Goal: Information Seeking & Learning: Learn about a topic

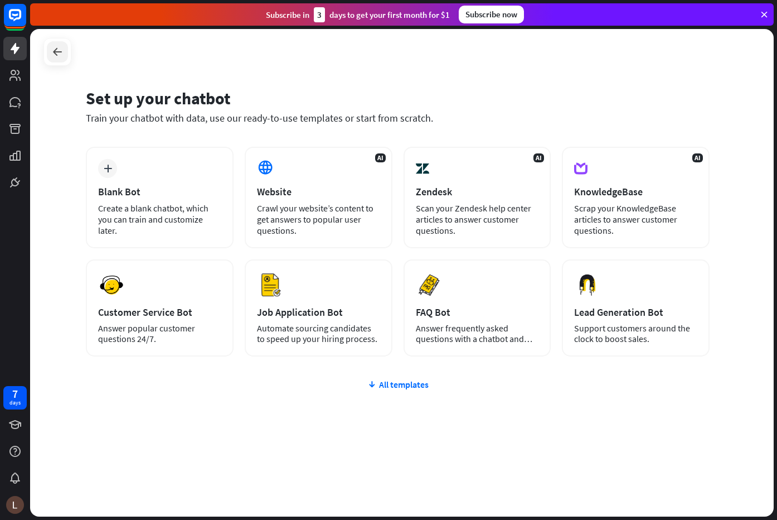
click at [56, 54] on icon at bounding box center [57, 51] width 13 height 13
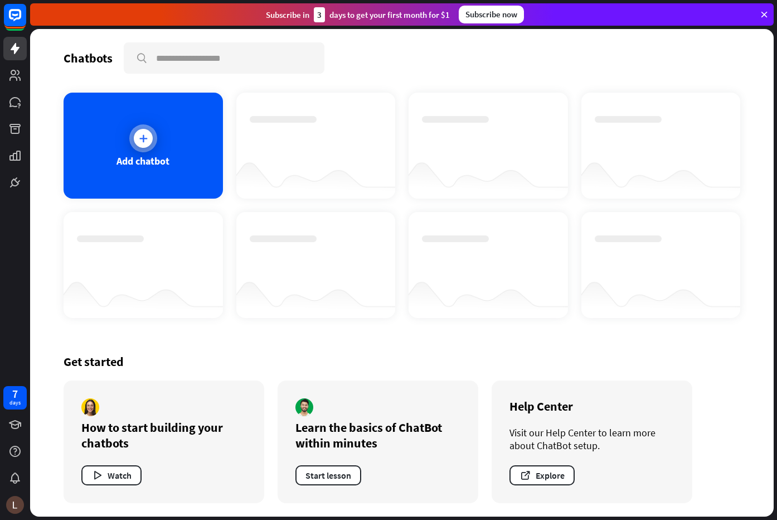
click at [138, 136] on icon at bounding box center [143, 138] width 11 height 11
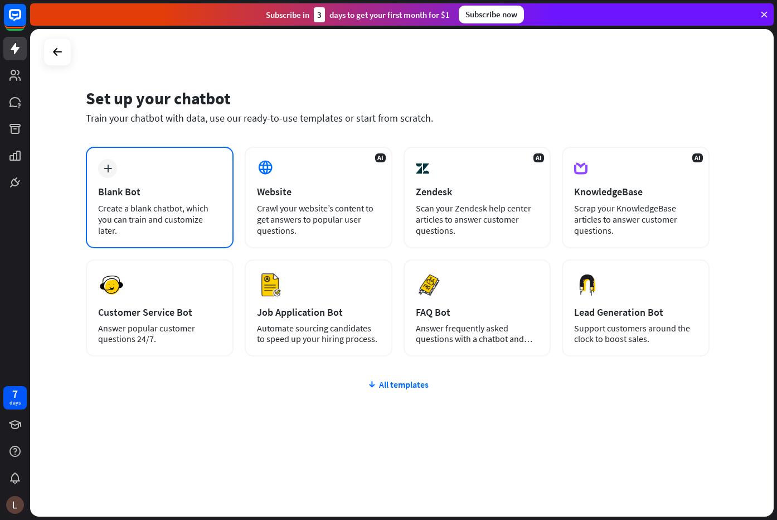
click at [209, 221] on div "Create a blank chatbot, which you can train and customize later." at bounding box center [159, 218] width 123 height 33
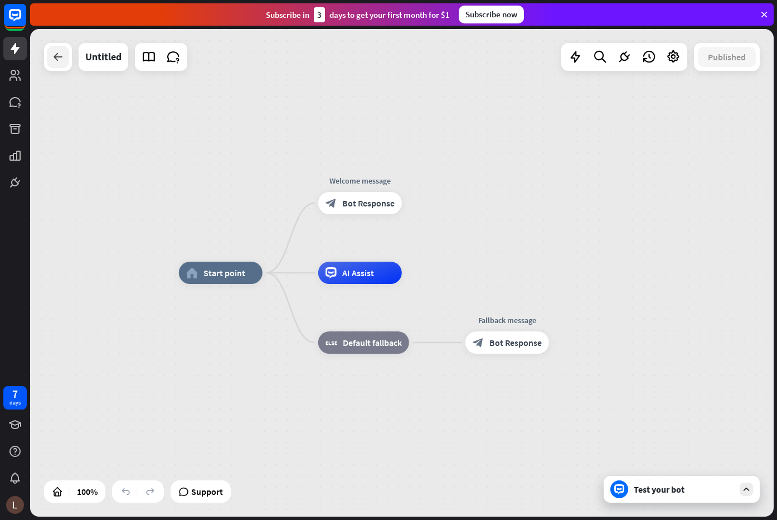
click at [52, 56] on icon at bounding box center [57, 56] width 13 height 13
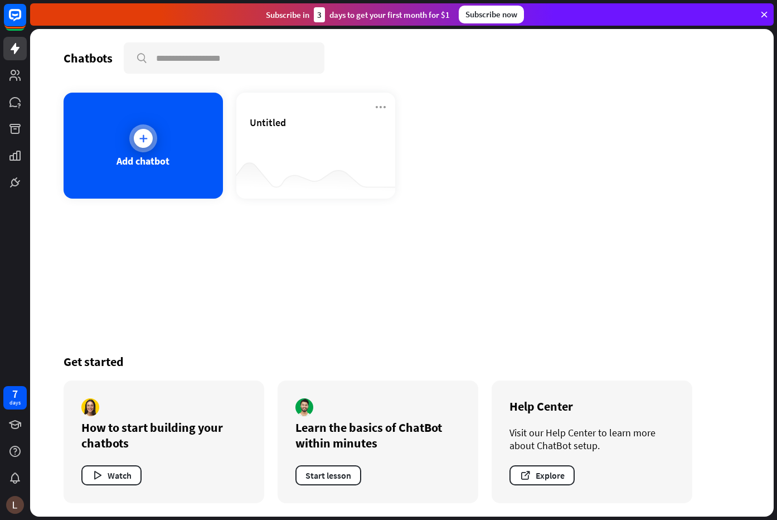
click at [159, 148] on div "Add chatbot" at bounding box center [143, 146] width 159 height 106
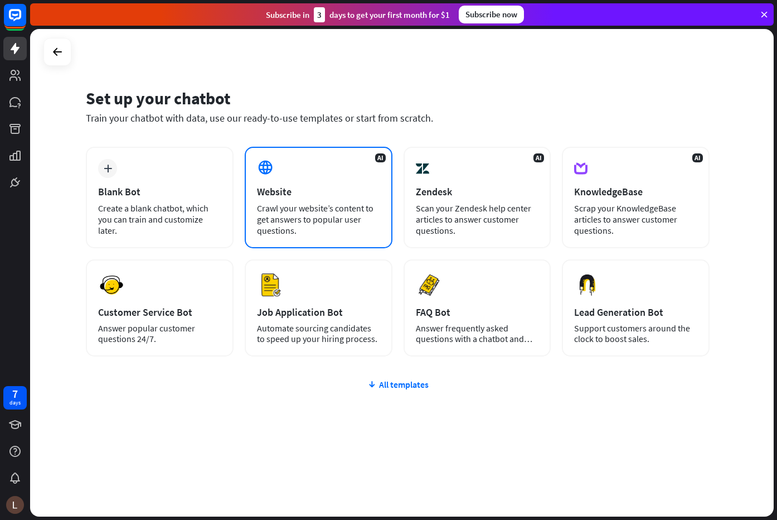
click at [326, 188] on div "Website" at bounding box center [318, 191] width 123 height 13
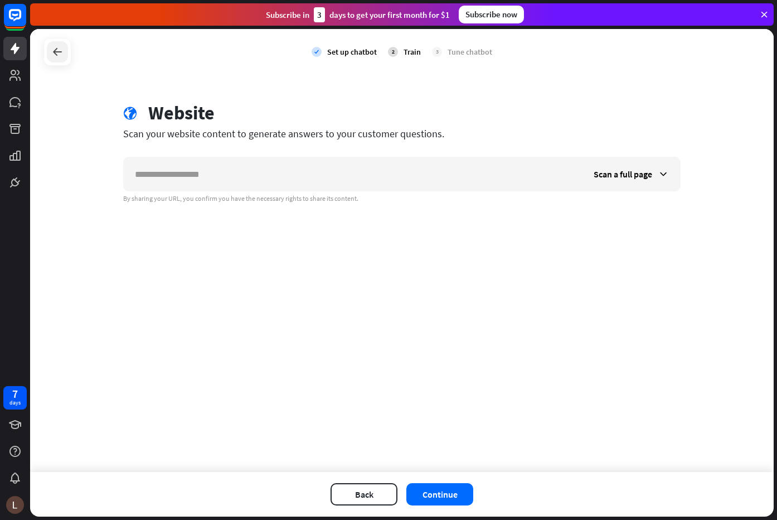
click at [60, 47] on icon at bounding box center [57, 51] width 13 height 13
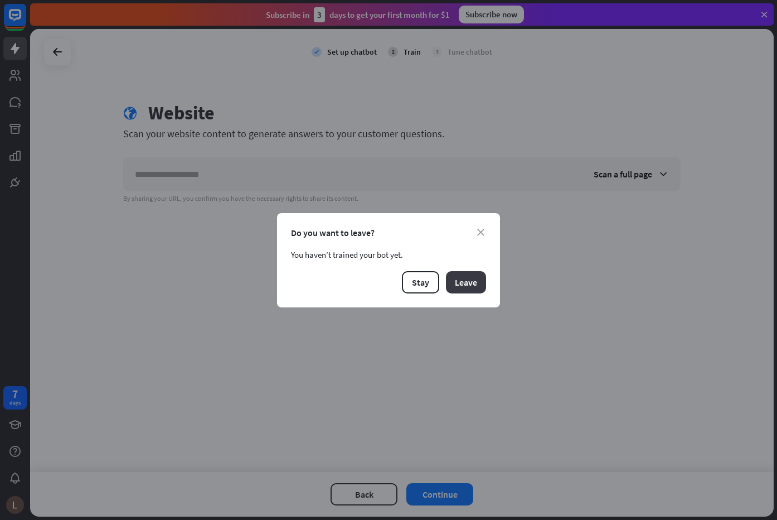
click at [456, 289] on button "Leave" at bounding box center [466, 282] width 40 height 22
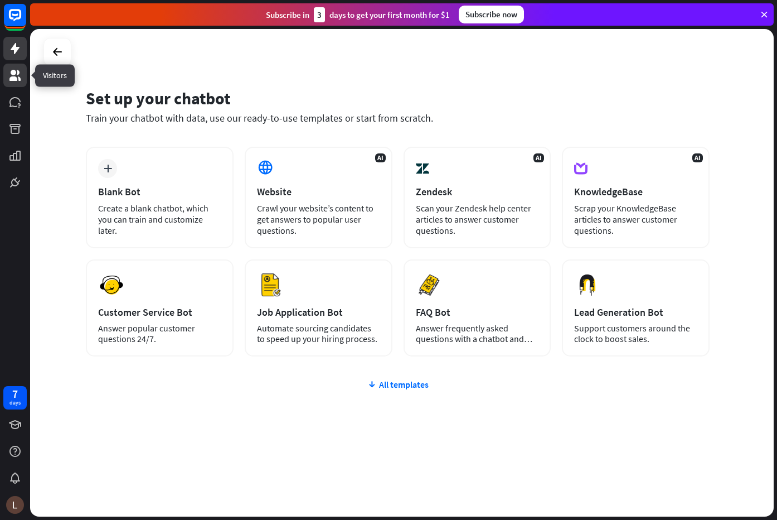
click at [21, 83] on link at bounding box center [14, 75] width 23 height 23
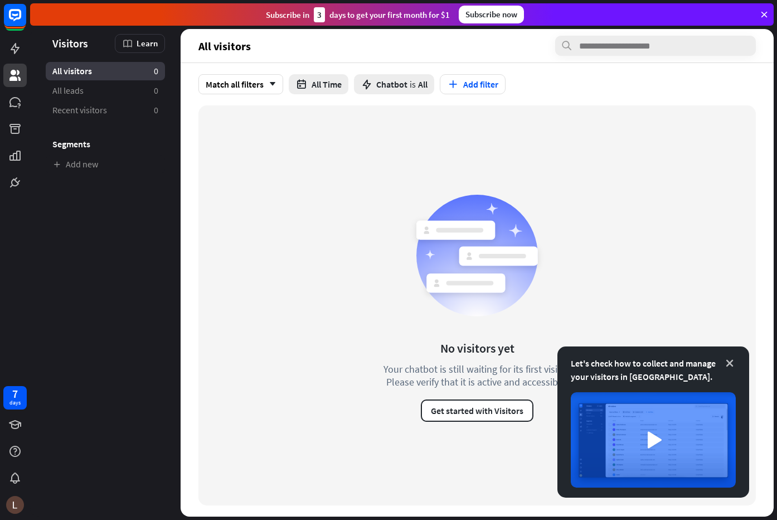
click at [729, 365] on icon at bounding box center [729, 362] width 11 height 11
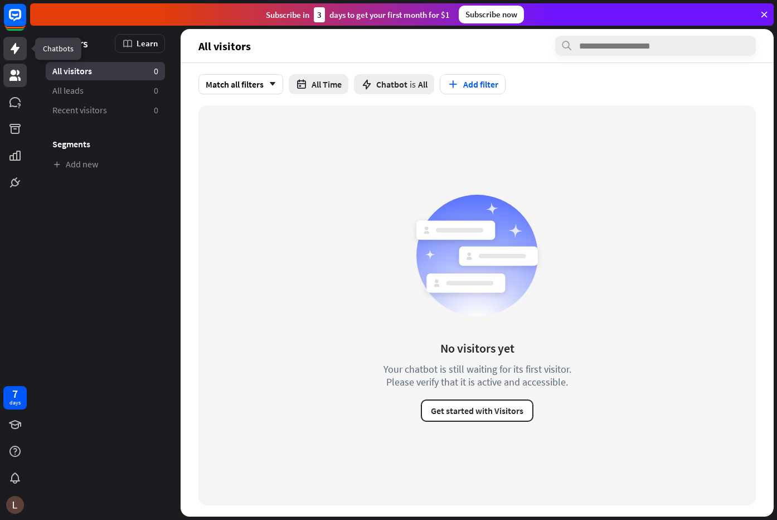
click at [17, 47] on icon at bounding box center [15, 48] width 9 height 11
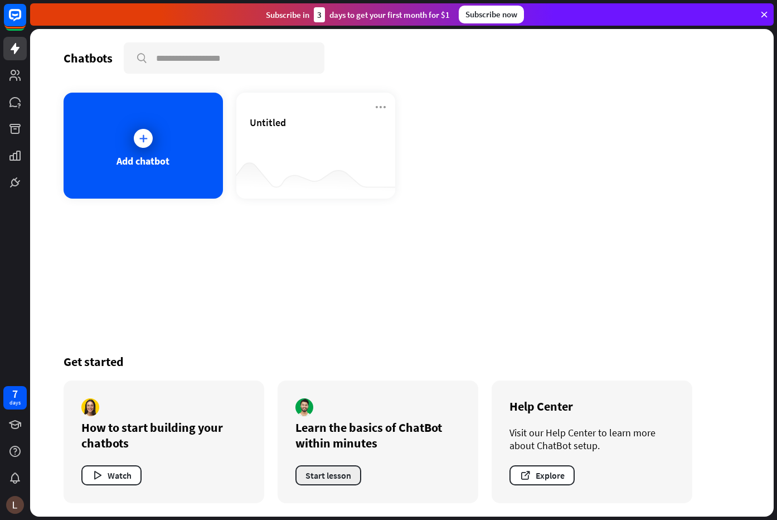
click at [342, 474] on button "Start lesson" at bounding box center [328, 475] width 66 height 20
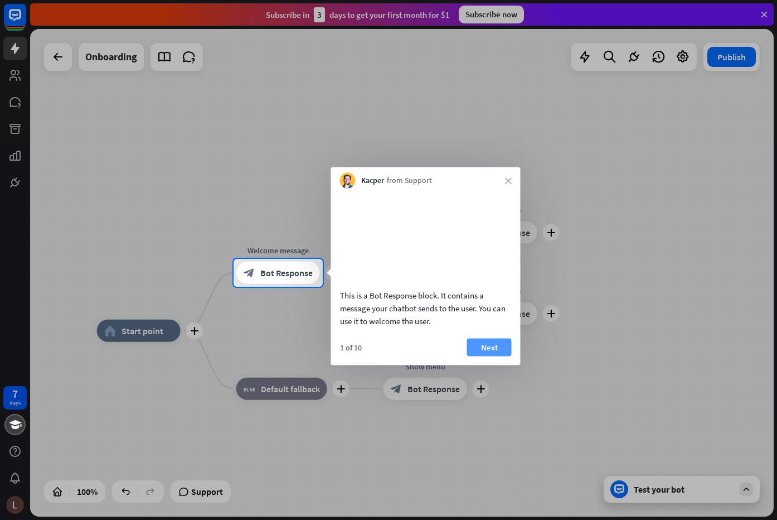
click at [483, 356] on button "Next" at bounding box center [489, 347] width 45 height 18
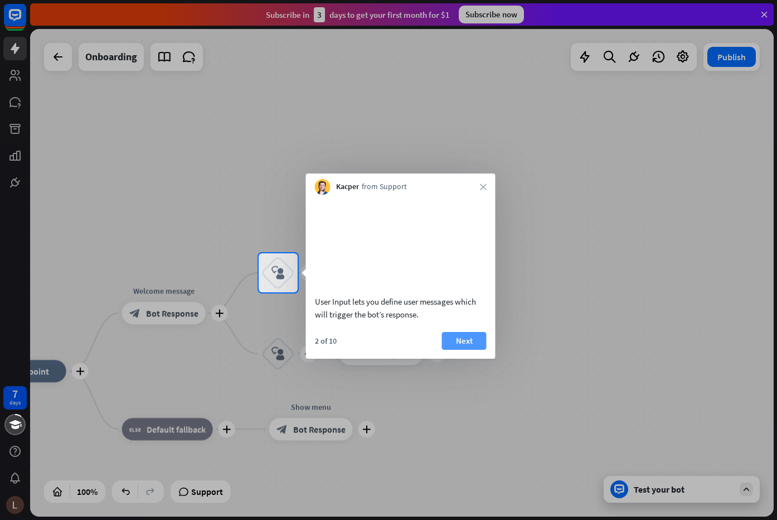
click at [476, 350] on button "Next" at bounding box center [464, 341] width 45 height 18
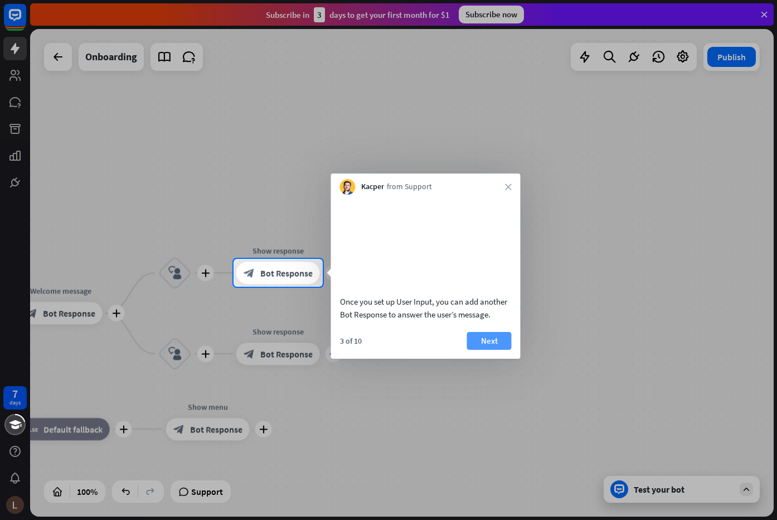
click at [484, 350] on button "Next" at bounding box center [489, 341] width 45 height 18
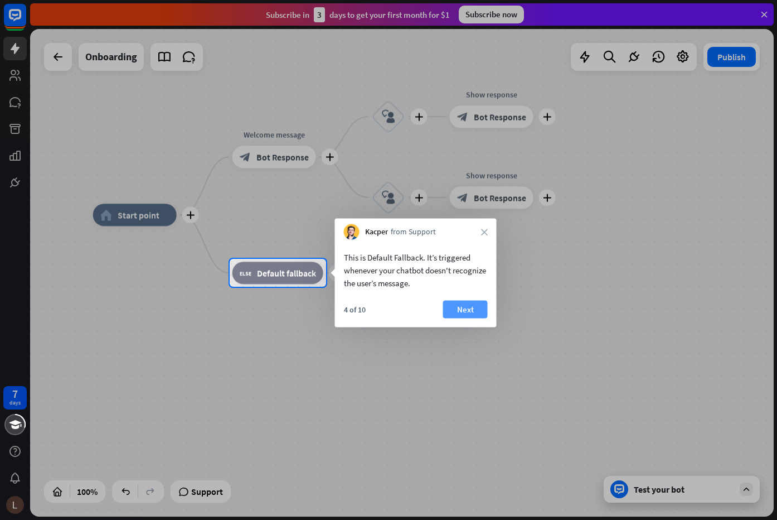
click at [467, 313] on button "Next" at bounding box center [465, 310] width 45 height 18
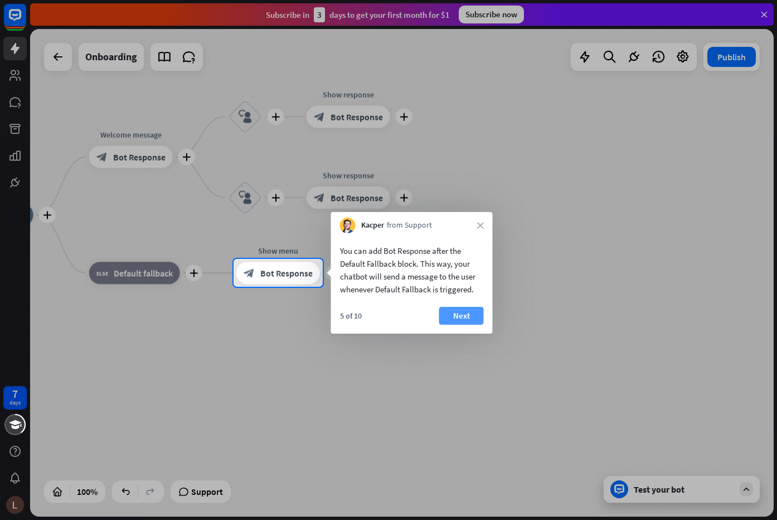
click at [469, 316] on button "Next" at bounding box center [461, 316] width 45 height 18
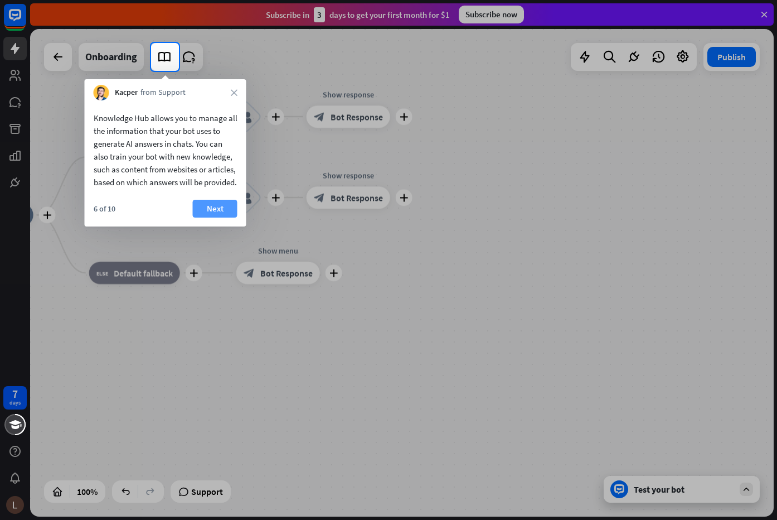
click at [226, 217] on button "Next" at bounding box center [215, 209] width 45 height 18
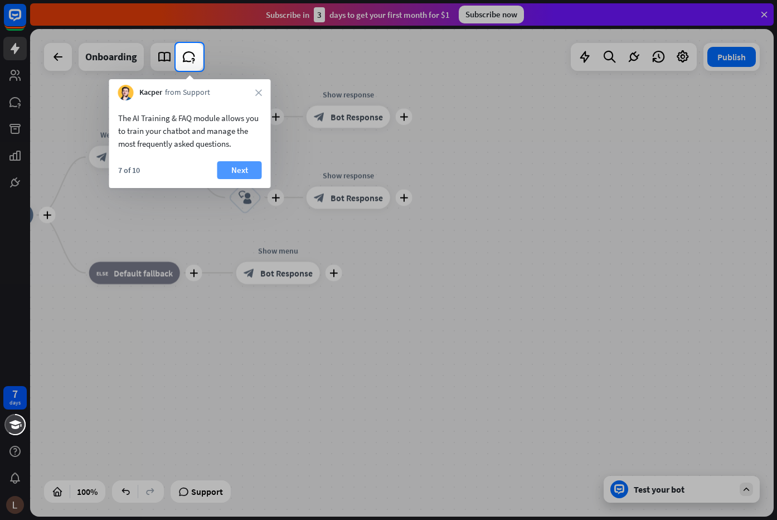
click at [242, 171] on button "Next" at bounding box center [239, 170] width 45 height 18
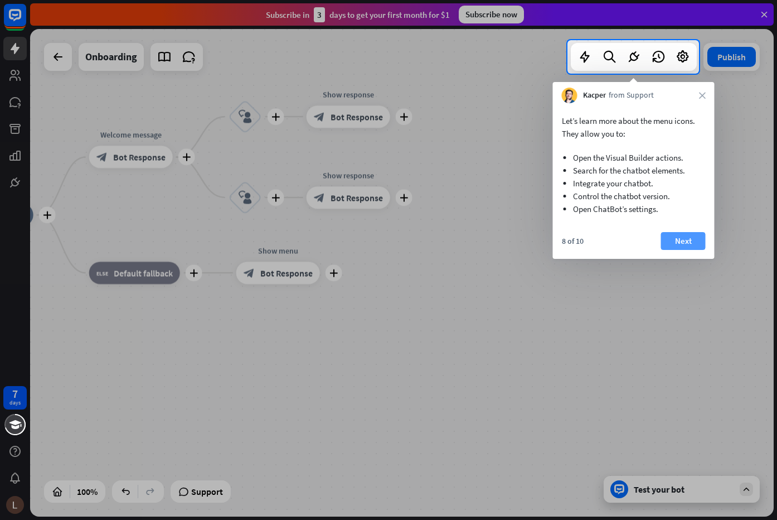
click at [691, 246] on button "Next" at bounding box center [683, 241] width 45 height 18
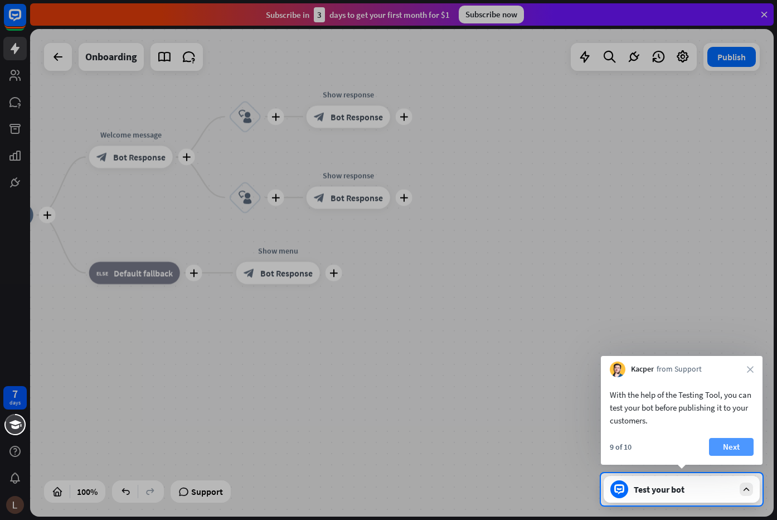
click at [725, 450] on button "Next" at bounding box center [731, 447] width 45 height 18
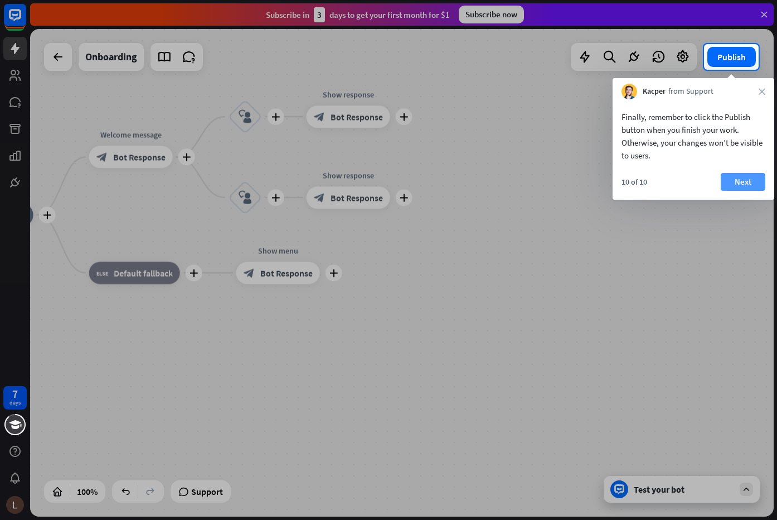
click at [736, 184] on button "Next" at bounding box center [743, 182] width 45 height 18
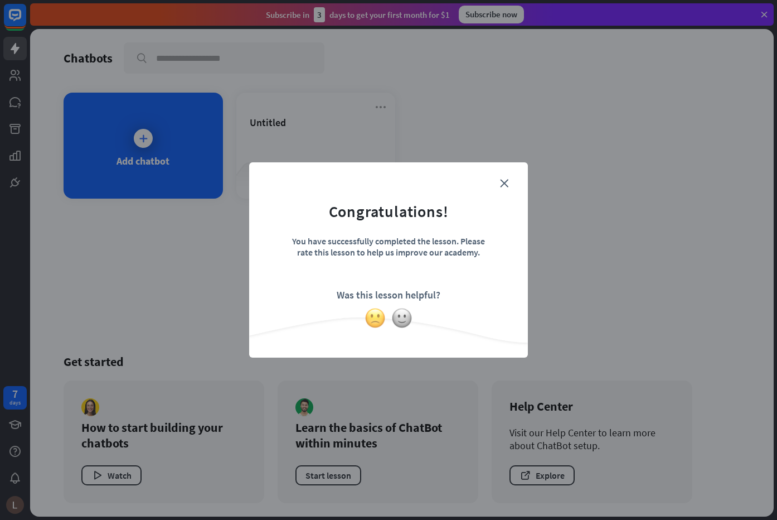
click at [377, 321] on img at bounding box center [375, 317] width 21 height 21
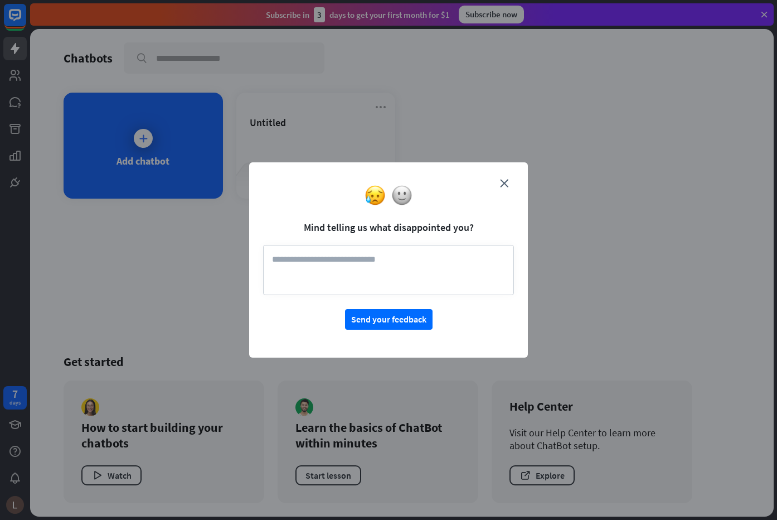
click at [500, 183] on form "Mind telling us what disappointed you? Send your feedback" at bounding box center [388, 252] width 251 height 153
click at [513, 182] on form "Mind telling us what disappointed you? Send your feedback" at bounding box center [388, 252] width 251 height 153
click at [392, 318] on button "Send your feedback" at bounding box center [389, 319] width 88 height 21
click at [391, 318] on button "Send your feedback" at bounding box center [389, 319] width 88 height 21
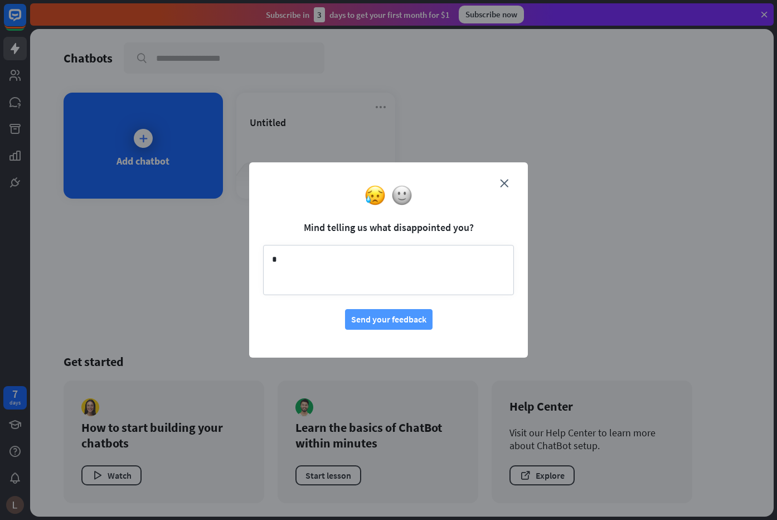
type textarea "*"
click at [391, 318] on button "Send your feedback" at bounding box center [389, 319] width 88 height 21
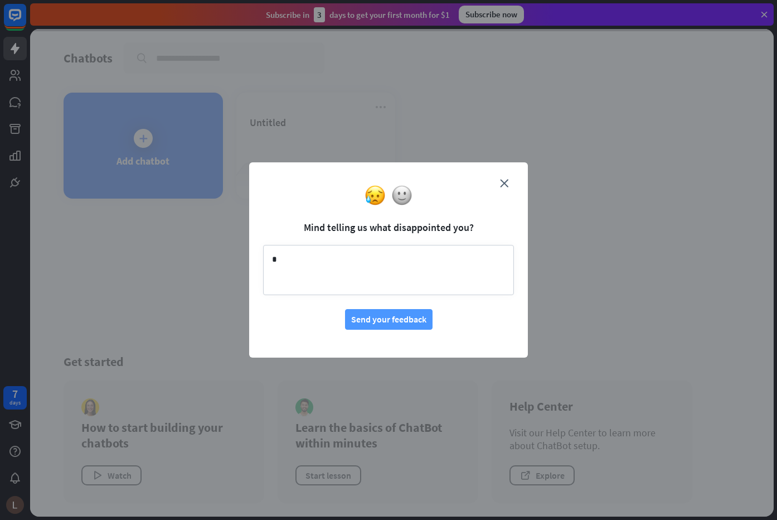
click at [395, 318] on button "Send your feedback" at bounding box center [389, 319] width 88 height 21
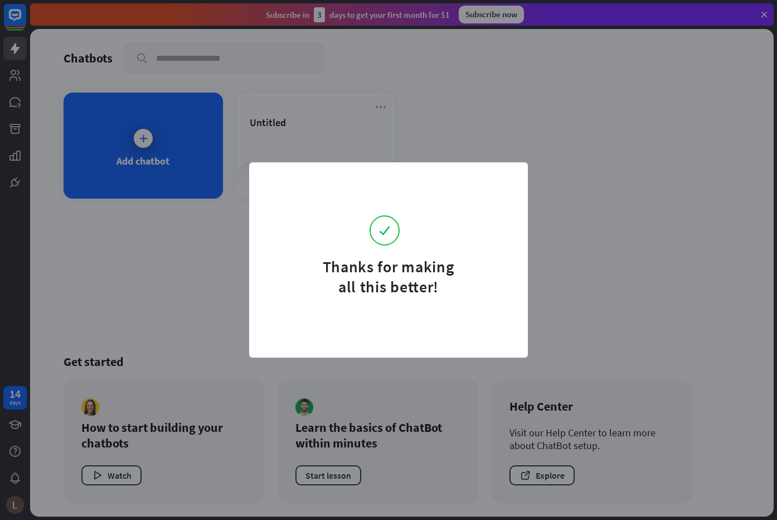
click at [400, 132] on div "Thanks for making all this better!" at bounding box center [388, 260] width 777 height 520
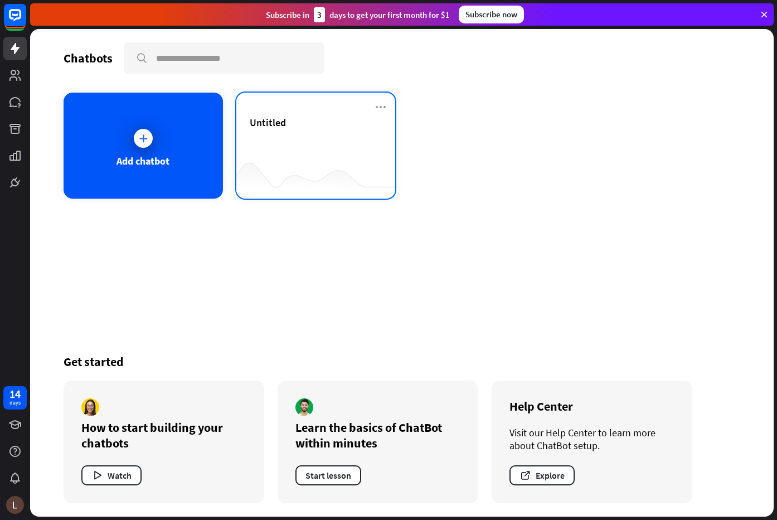
click at [311, 121] on div "Untitled" at bounding box center [316, 122] width 133 height 13
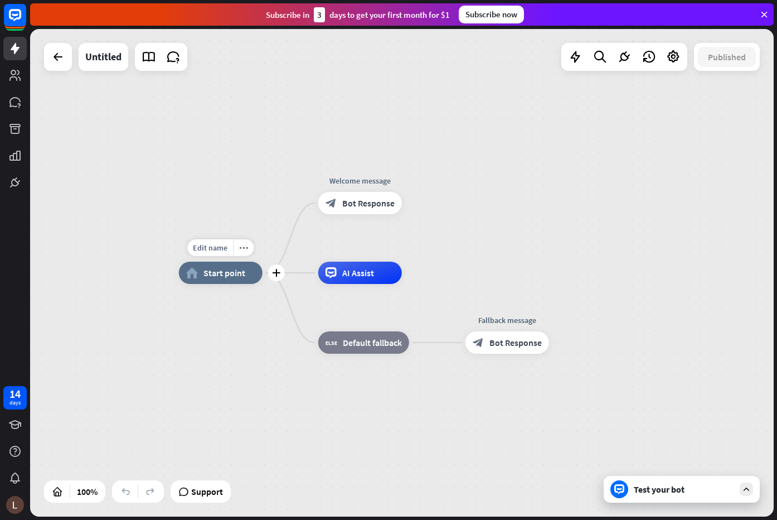
click at [231, 278] on div "home_2 Start point" at bounding box center [221, 272] width 84 height 22
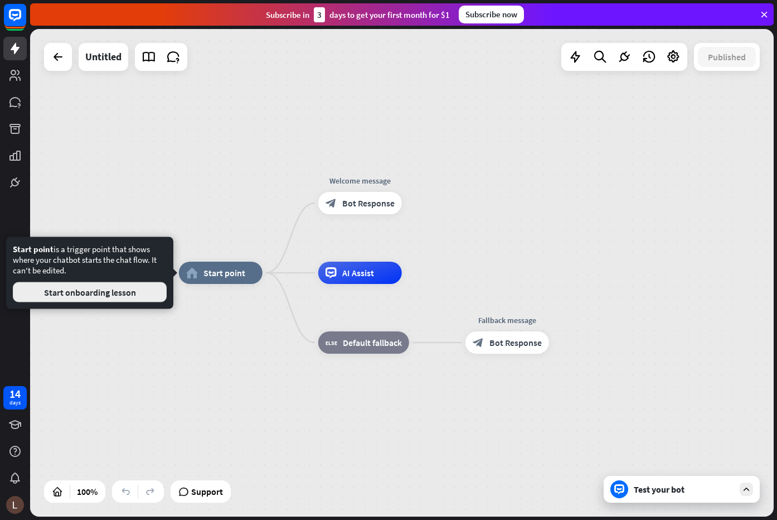
click at [124, 296] on button "Start onboarding lesson" at bounding box center [90, 292] width 154 height 20
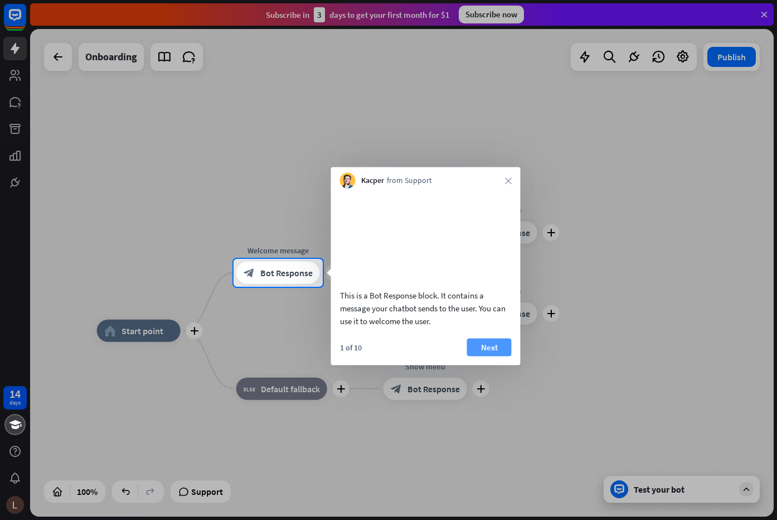
click at [492, 356] on button "Next" at bounding box center [489, 347] width 45 height 18
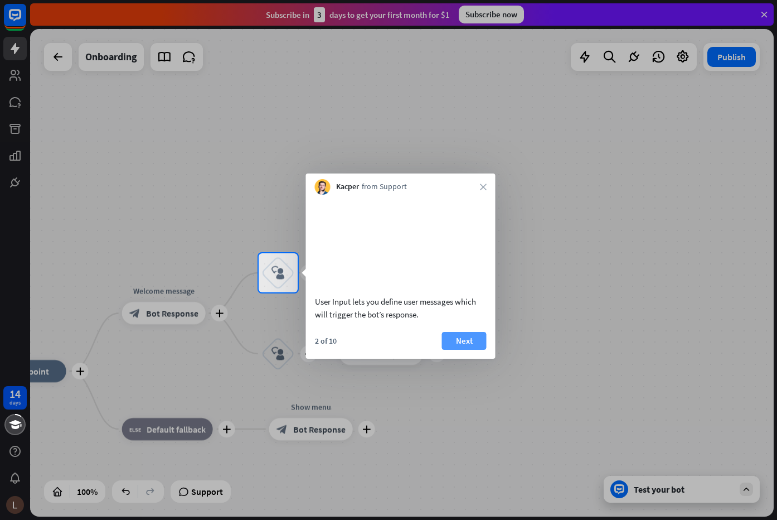
click at [472, 350] on button "Next" at bounding box center [464, 341] width 45 height 18
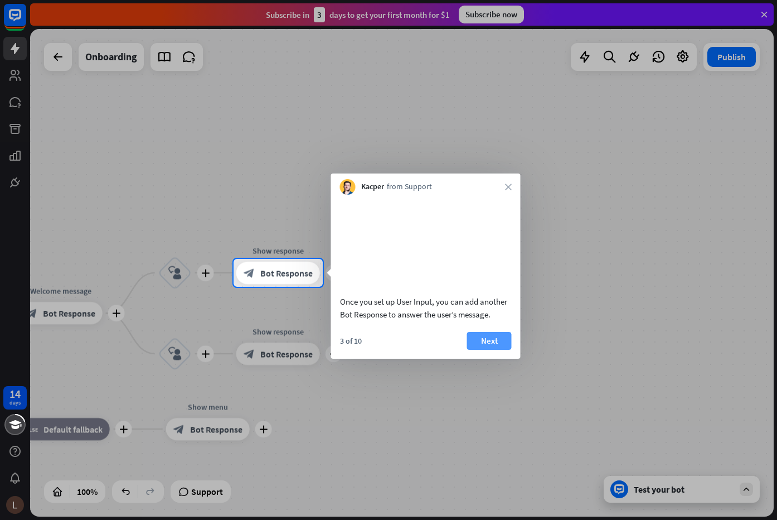
click at [485, 350] on button "Next" at bounding box center [489, 341] width 45 height 18
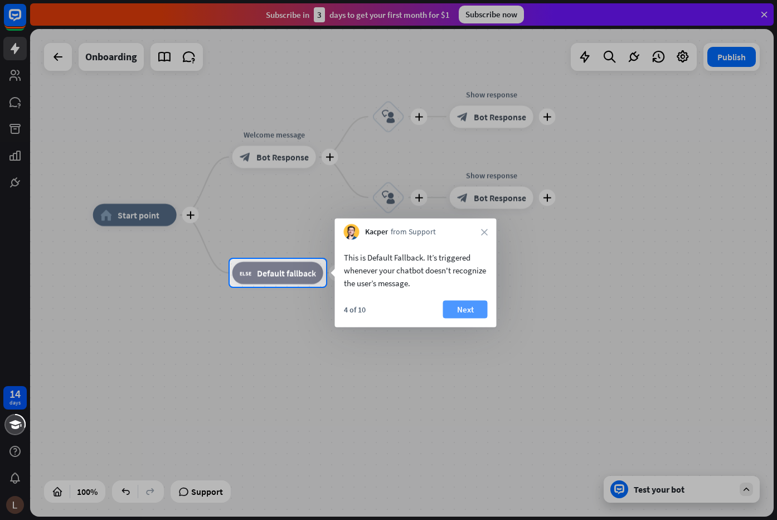
click at [452, 312] on button "Next" at bounding box center [465, 310] width 45 height 18
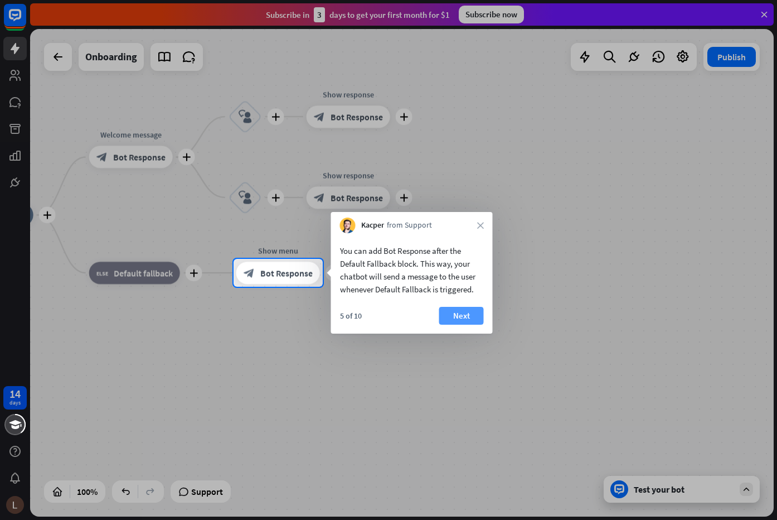
click at [460, 317] on button "Next" at bounding box center [461, 316] width 45 height 18
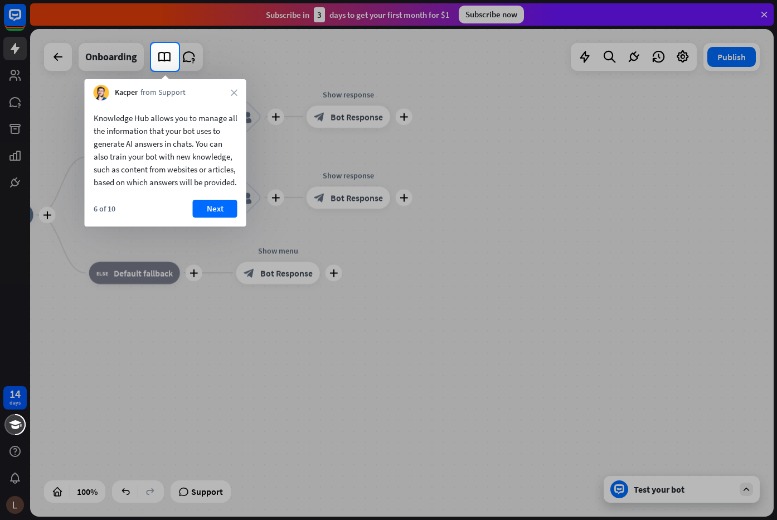
click at [461, 314] on div at bounding box center [388, 295] width 777 height 449
click at [232, 96] on div "Kacper from Support close" at bounding box center [166, 89] width 162 height 21
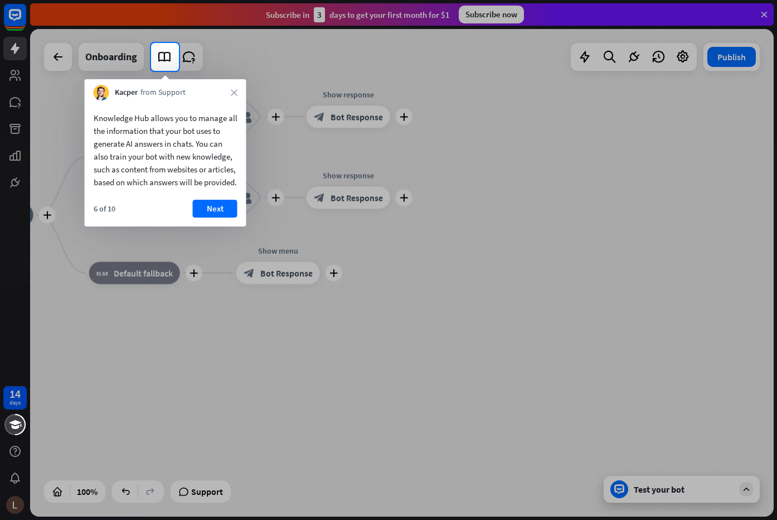
click at [239, 90] on div "Kacper from Support close" at bounding box center [166, 89] width 162 height 21
click at [236, 91] on icon "close" at bounding box center [234, 92] width 7 height 7
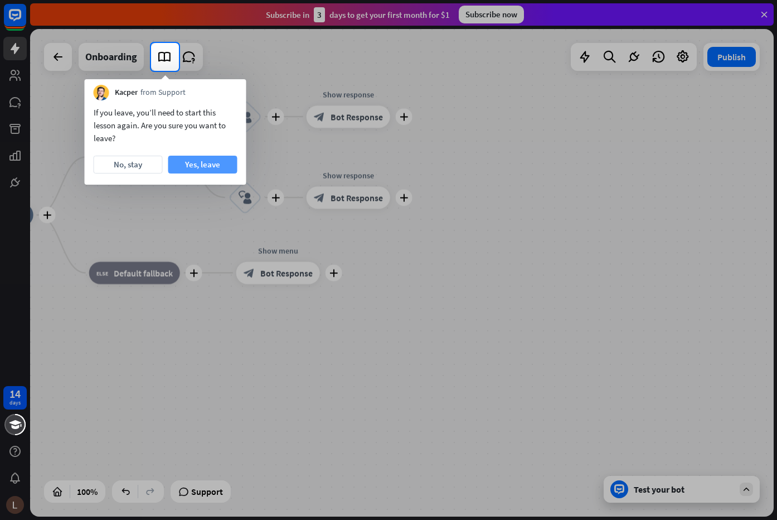
click at [192, 164] on button "Yes, leave" at bounding box center [202, 165] width 69 height 18
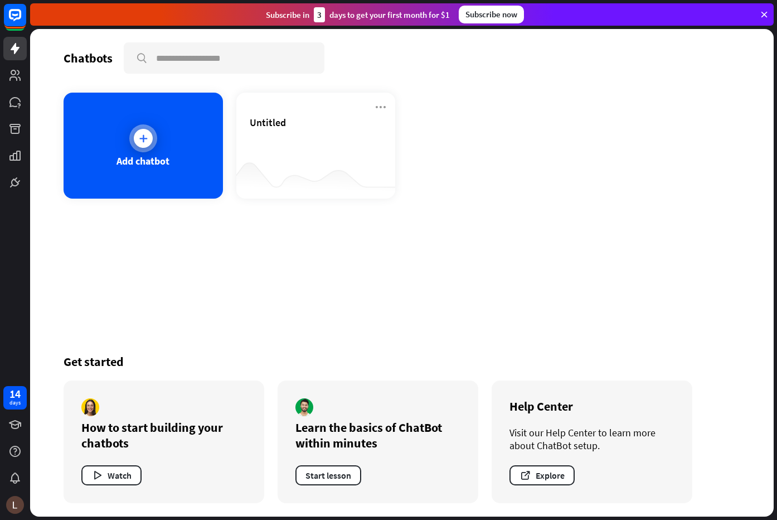
click at [167, 154] on div "Add chatbot" at bounding box center [143, 160] width 53 height 13
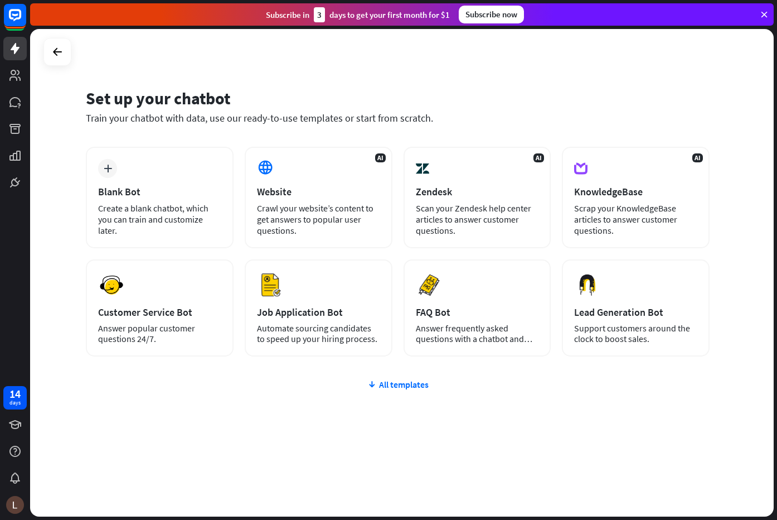
click at [67, 60] on div at bounding box center [57, 52] width 28 height 28
click at [65, 56] on div at bounding box center [57, 51] width 21 height 21
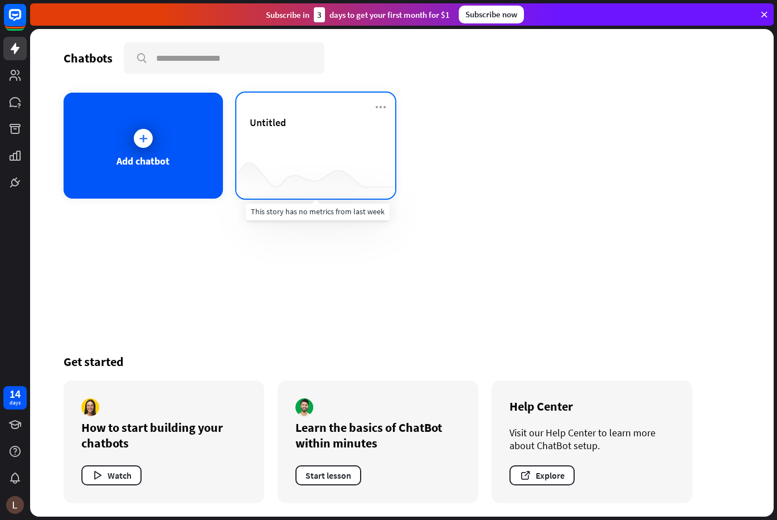
click at [327, 160] on div at bounding box center [315, 176] width 159 height 43
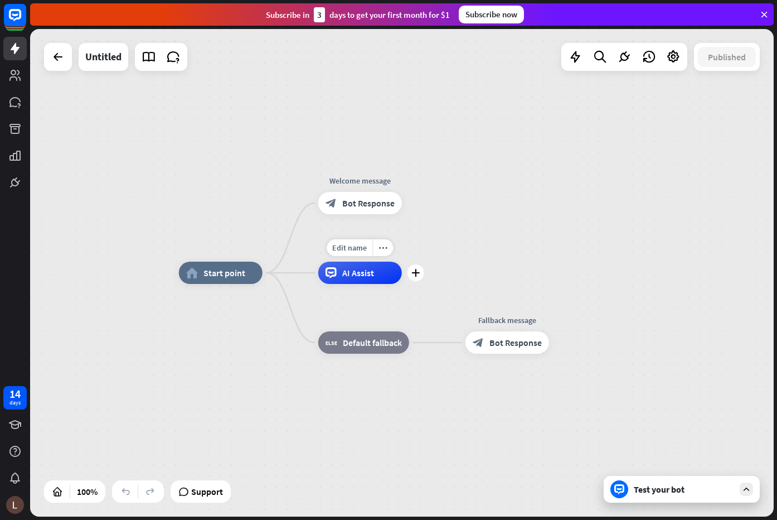
click at [375, 275] on div "AI Assist" at bounding box center [360, 272] width 84 height 22
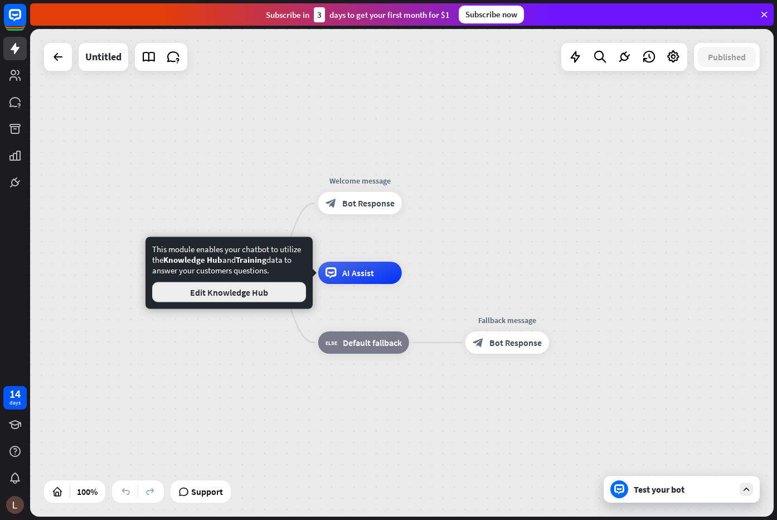
click at [255, 294] on button "Edit Knowledge Hub" at bounding box center [229, 292] width 154 height 20
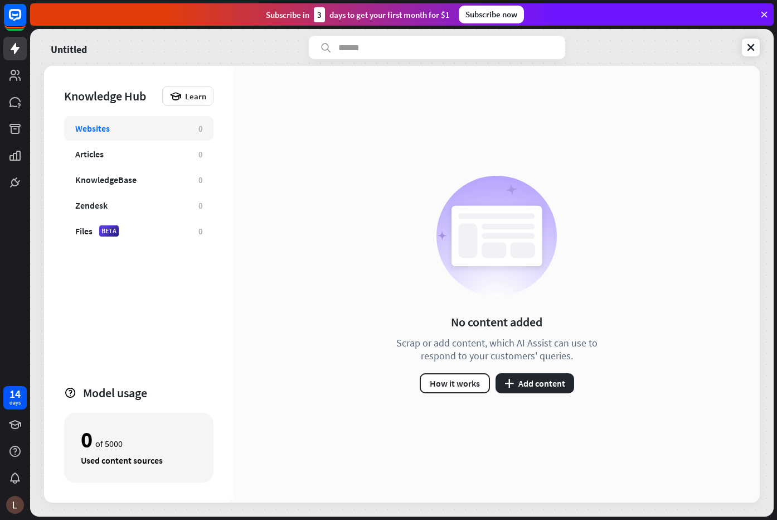
click at [541, 396] on div "No content added Scrap or add content, which AI Assist can use to respond to yo…" at bounding box center [497, 284] width 526 height 437
click at [541, 390] on button "plus Add content" at bounding box center [535, 383] width 79 height 20
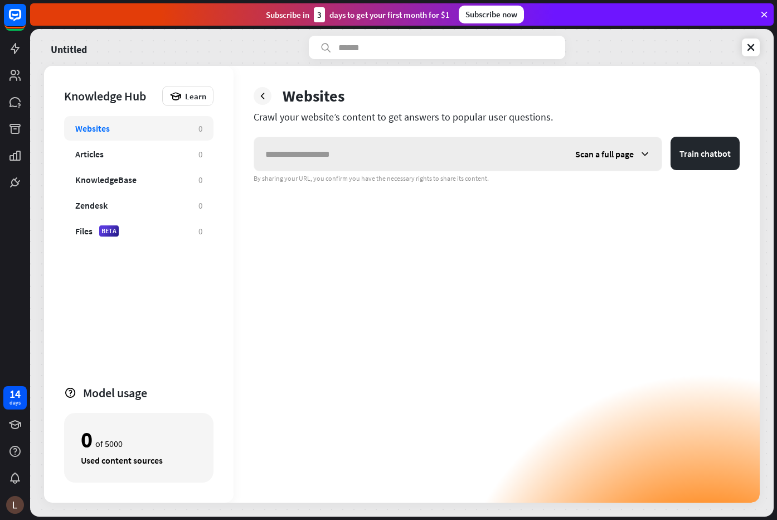
click at [629, 156] on span "Scan a full page" at bounding box center [604, 153] width 59 height 11
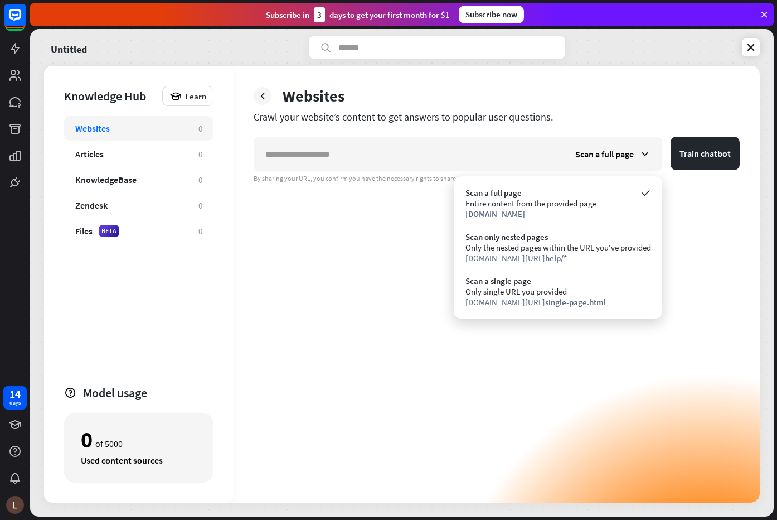
click at [384, 270] on div "Scan a full page Train chatbot By sharing your URL, you confirm you have the ne…" at bounding box center [497, 320] width 486 height 366
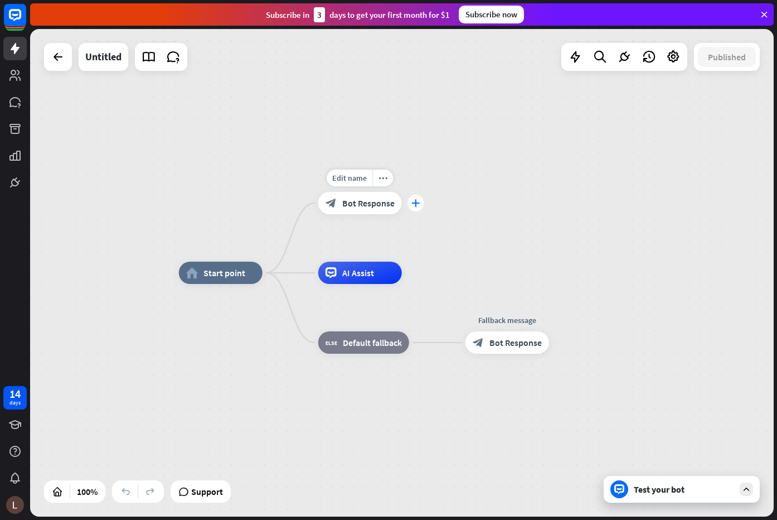
click at [414, 208] on div "plus" at bounding box center [416, 203] width 17 height 17
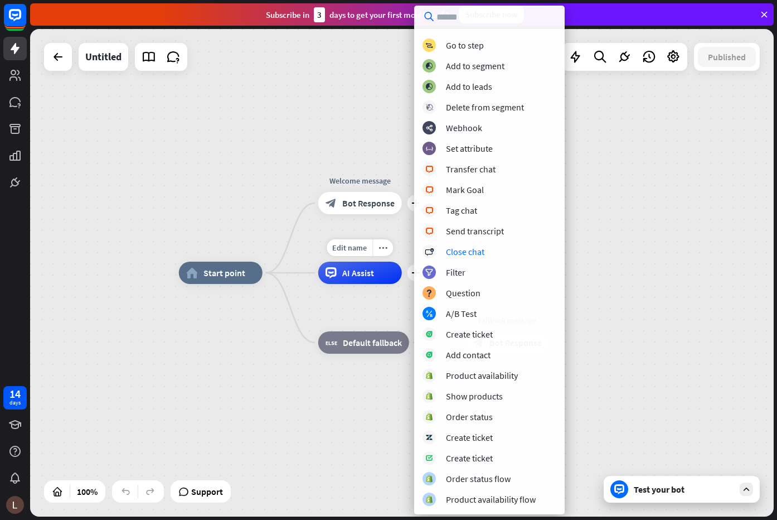
scroll to position [143, 0]
click at [389, 214] on div "Edit name more_horiz plus Welcome message block_bot_response Bot Response" at bounding box center [360, 203] width 84 height 22
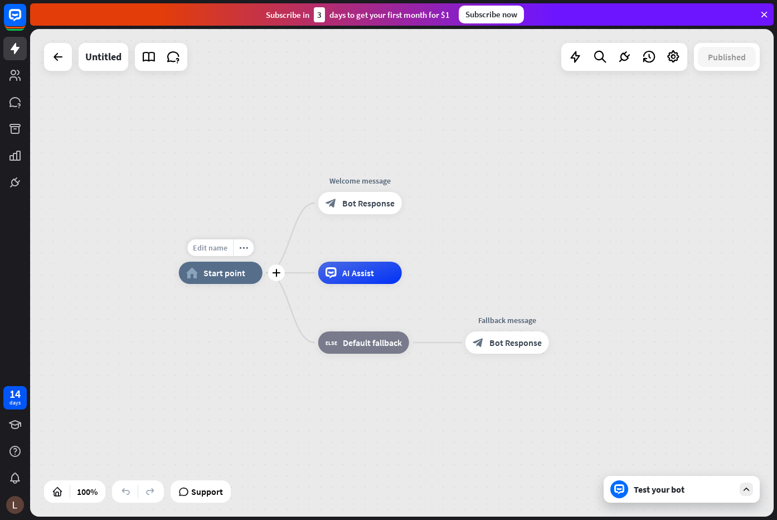
click at [222, 249] on span "Edit name" at bounding box center [210, 248] width 35 height 10
click at [280, 276] on icon "plus" at bounding box center [276, 273] width 8 height 8
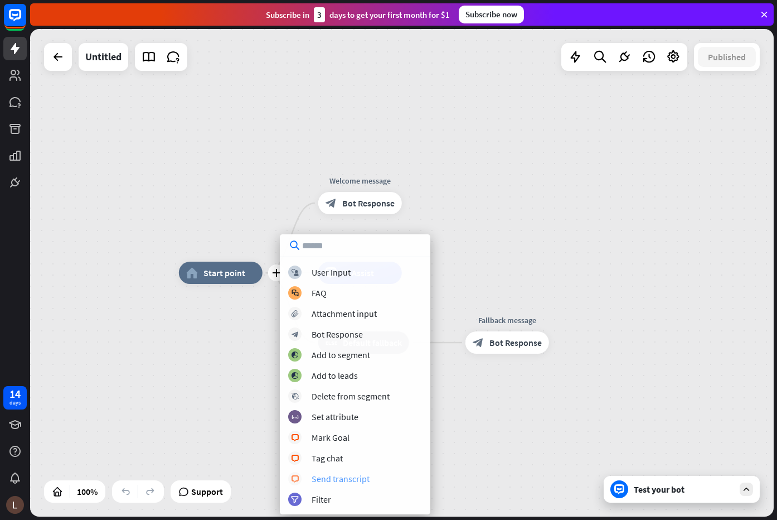
click at [351, 480] on div "Send transcript" at bounding box center [341, 478] width 58 height 11
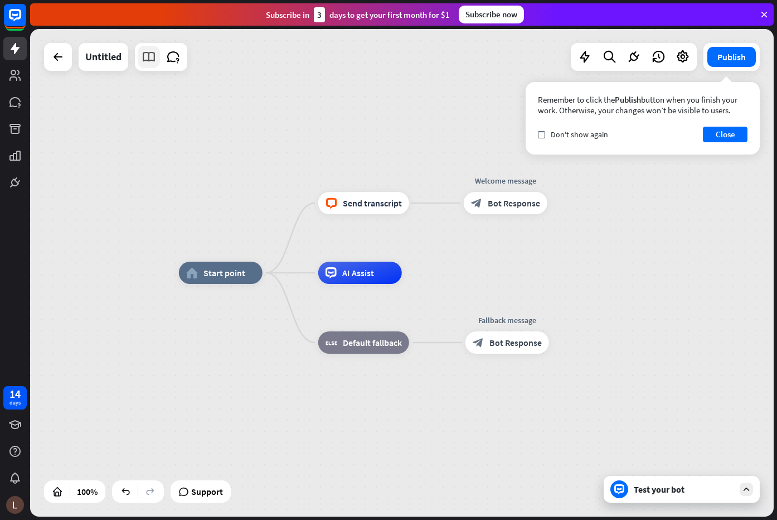
click at [145, 64] on icon at bounding box center [149, 57] width 14 height 14
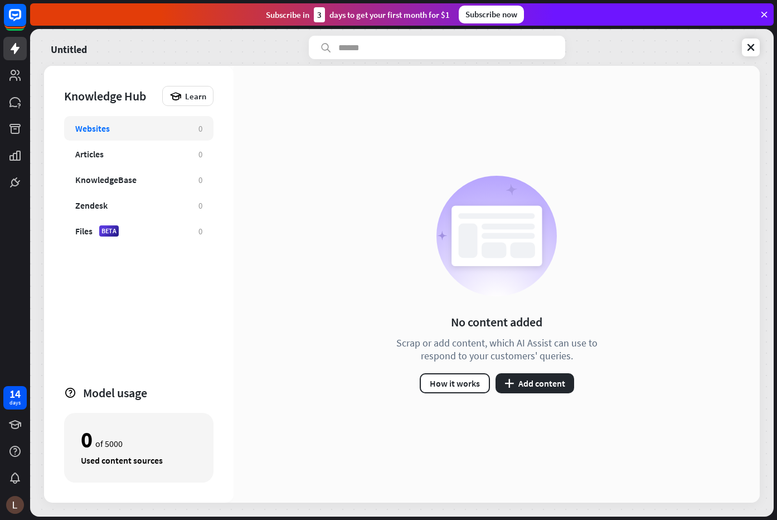
click at [99, 462] on div "Used content sources" at bounding box center [139, 459] width 116 height 11
click at [189, 444] on div "0 of 5000" at bounding box center [139, 439] width 116 height 19
click at [525, 380] on button "plus Add content" at bounding box center [535, 383] width 79 height 20
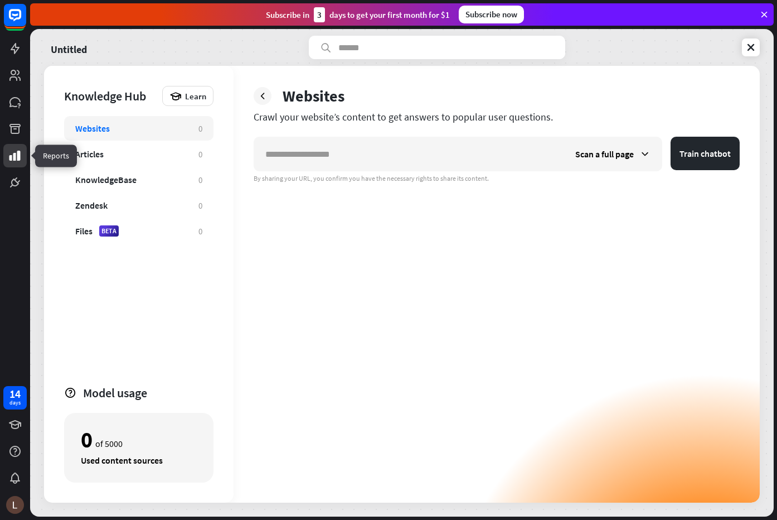
click at [13, 157] on icon at bounding box center [14, 155] width 13 height 13
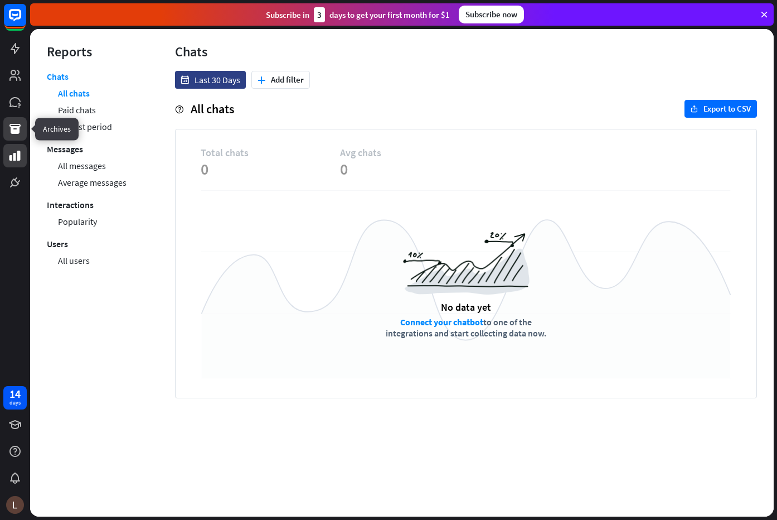
click at [13, 122] on icon at bounding box center [14, 128] width 13 height 13
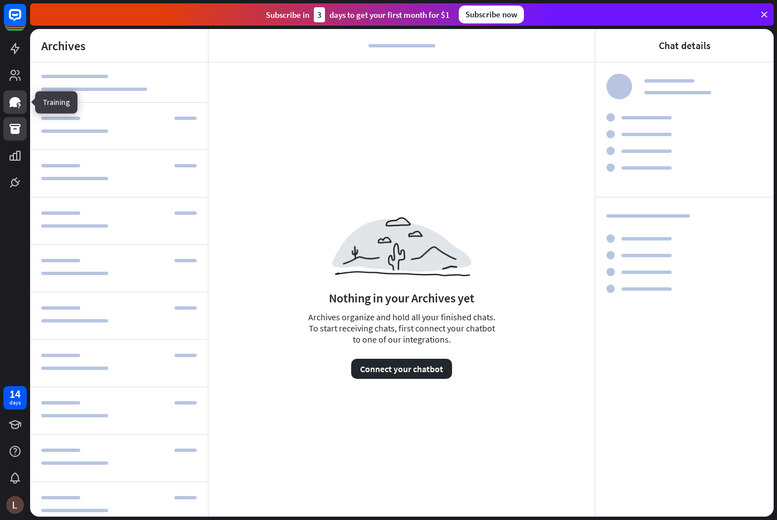
click at [20, 105] on icon at bounding box center [18, 104] width 3 height 3
